Goal: Transaction & Acquisition: Purchase product/service

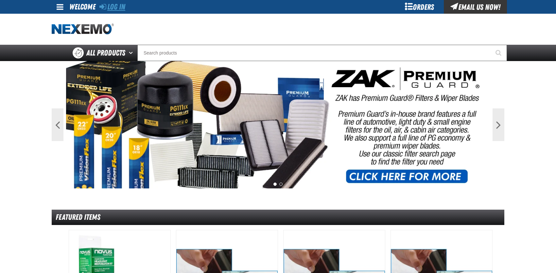
click at [114, 10] on link "Log In" at bounding box center [112, 6] width 26 height 9
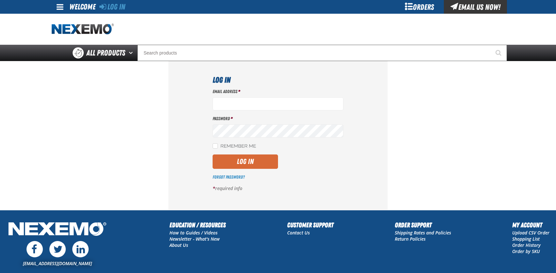
type input "[EMAIL_ADDRESS][DOMAIN_NAME]"
click at [258, 160] on button "Log In" at bounding box center [244, 162] width 65 height 14
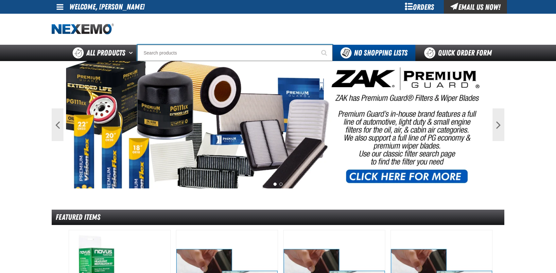
click at [172, 52] on input "Search" at bounding box center [234, 53] width 195 height 16
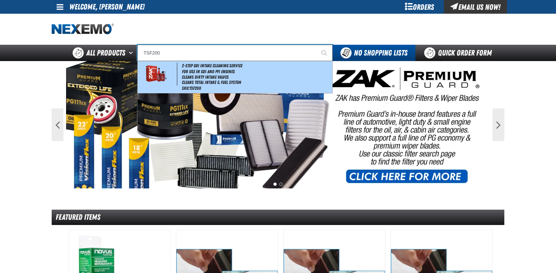
click at [155, 72] on img at bounding box center [156, 74] width 30 height 23
type input "2-Step GDI Intake Cleaning Service"
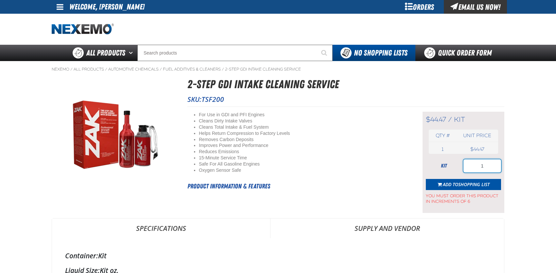
drag, startPoint x: 481, startPoint y: 166, endPoint x: 487, endPoint y: 166, distance: 5.9
click at [487, 166] on input "1" at bounding box center [482, 165] width 38 height 13
type input "12"
click at [459, 187] on span "Shopping List" at bounding box center [473, 184] width 31 height 6
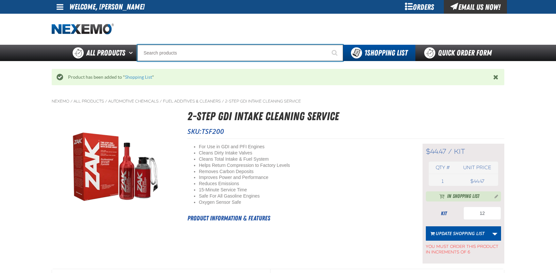
click at [176, 52] on input "Search" at bounding box center [240, 53] width 206 height 16
type input "C"
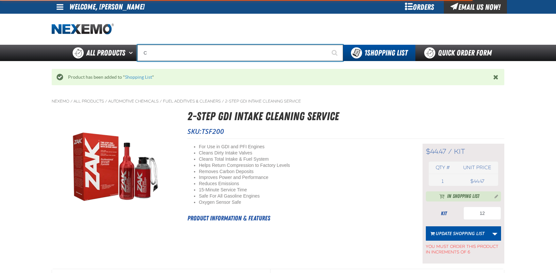
type input "C Alkaline Battery 1.5 Volt (12 per pack)"
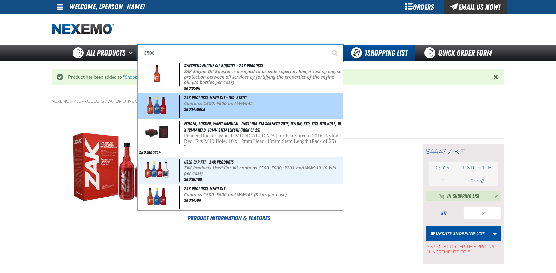
click at [153, 106] on img at bounding box center [157, 106] width 30 height 23
type input "ZAK Products Menu Kit - [US_STATE]"
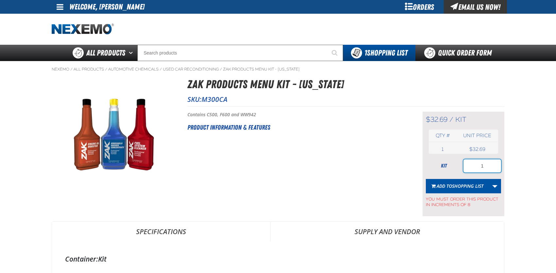
drag, startPoint x: 478, startPoint y: 168, endPoint x: 489, endPoint y: 165, distance: 11.4
click at [489, 165] on input "1" at bounding box center [482, 165] width 38 height 13
type input "8"
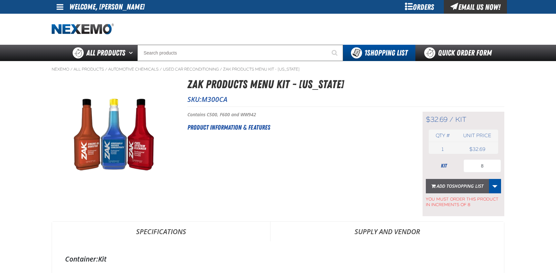
click at [468, 184] on span "Shopping List" at bounding box center [467, 186] width 31 height 6
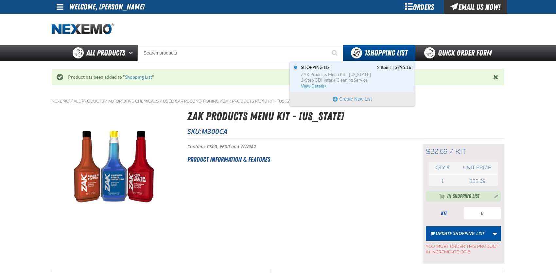
click at [312, 87] on span "View Details" at bounding box center [314, 86] width 26 height 5
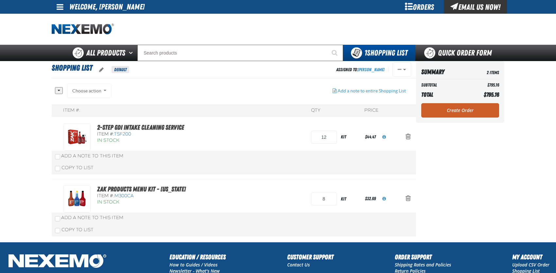
scroll to position [33, 0]
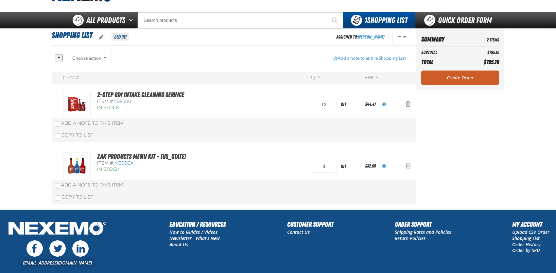
click at [101, 51] on div "Choose action Add to Shopping List1 Add to Shopping Cart Add to Shopping Cart A…" at bounding box center [89, 58] width 44 height 14
click at [444, 76] on link "Create Order" at bounding box center [460, 78] width 78 height 14
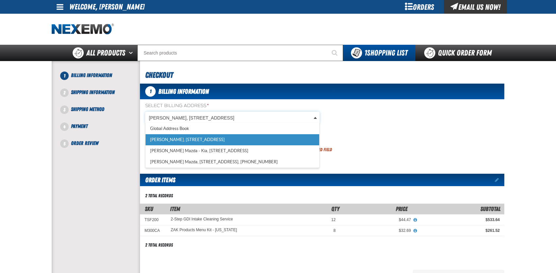
click at [246, 115] on body "Skip to Main Content Staging Site 5.1 Upgrade Site My Account My Account Suppor…" at bounding box center [278, 221] width 556 height 442
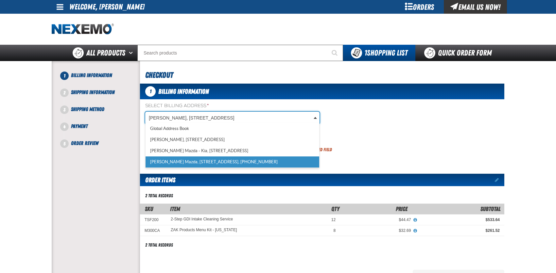
scroll to position [0, 3]
select select "a_318"
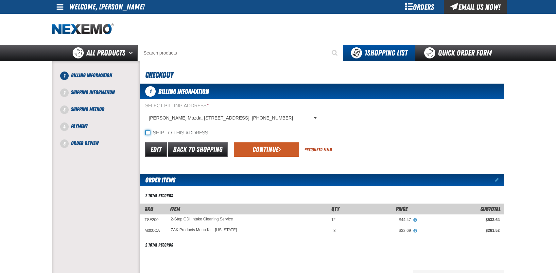
click at [149, 132] on input "Ship to this address" at bounding box center [147, 132] width 5 height 5
checkbox input "true"
click at [256, 150] on button "Continue" at bounding box center [266, 149] width 65 height 14
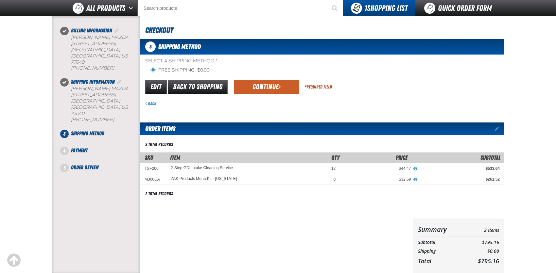
scroll to position [65, 0]
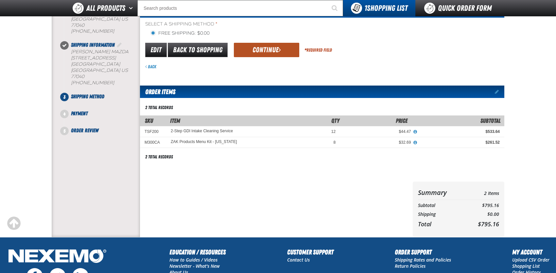
click at [254, 49] on button "Continue" at bounding box center [266, 50] width 65 height 14
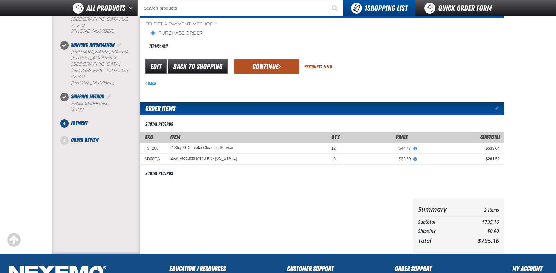
click at [251, 67] on button "Continue" at bounding box center [266, 66] width 65 height 14
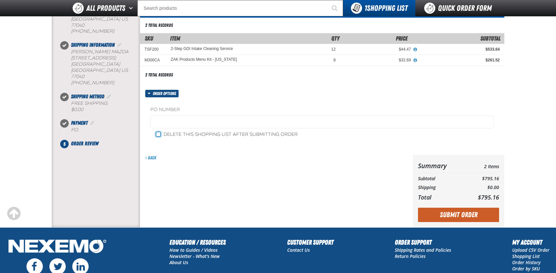
click at [159, 134] on input "Delete this shopping list after submitting order" at bounding box center [158, 134] width 5 height 5
checkbox input "true"
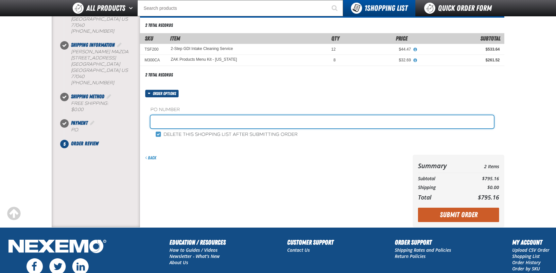
click at [160, 123] on input "text" at bounding box center [321, 121] width 343 height 13
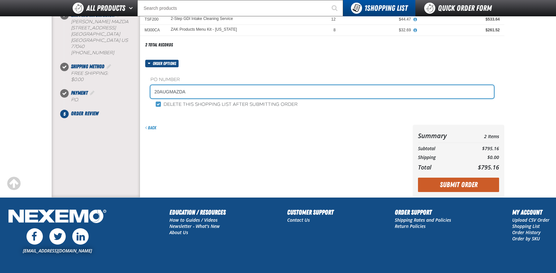
scroll to position [131, 0]
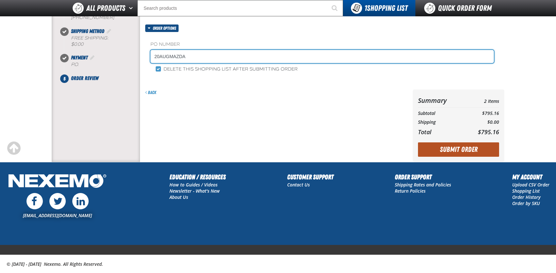
type input "20AUGMAZDA"
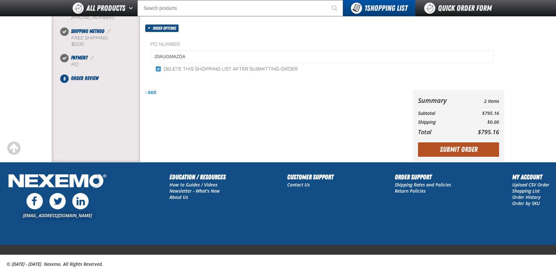
click at [462, 151] on button "Submit Order" at bounding box center [458, 149] width 81 height 14
